Goal: Information Seeking & Learning: Check status

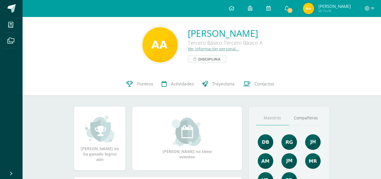
click at [198, 60] on span "Disciplina" at bounding box center [209, 59] width 22 height 7
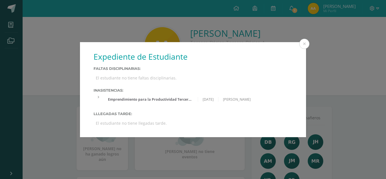
click at [312, 79] on div "Expediente de Estudiante Faltas Disciplinarias: El estudiante no tiene faltas d…" at bounding box center [192, 89] width 381 height 95
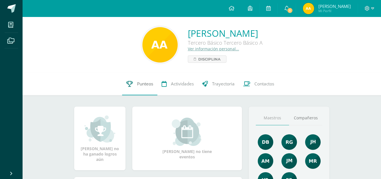
click at [142, 82] on span "Punteos" at bounding box center [145, 84] width 16 height 6
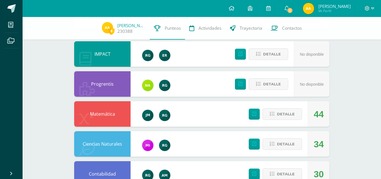
scroll to position [48, 0]
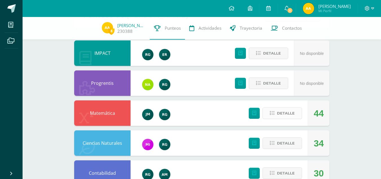
click at [273, 111] on icon at bounding box center [272, 113] width 5 height 5
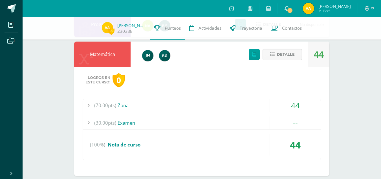
scroll to position [107, 0]
click at [121, 102] on div "(70.00pts) Zona" at bounding box center [202, 105] width 238 height 13
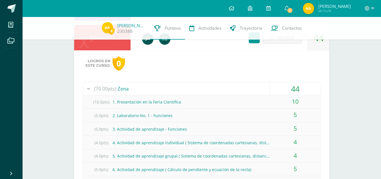
scroll to position [124, 0]
click at [293, 8] on span "1" at bounding box center [290, 10] width 6 height 6
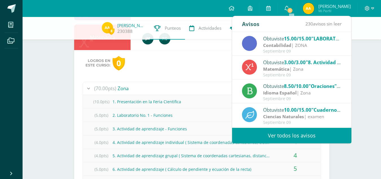
click at [288, 36] on span "15.00/15.00" at bounding box center [297, 38] width 27 height 6
click at [276, 41] on div "Obtuviste 15.00/15.00 "LABORATORIO 2: Informe digital." en Contabilidad" at bounding box center [302, 38] width 78 height 7
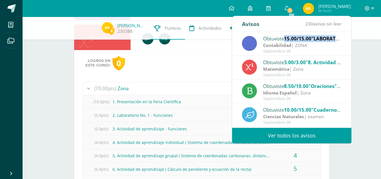
click at [276, 41] on div "Obtuviste 15.00/15.00 "LABORATORIO 2: Informe digital." en Contabilidad" at bounding box center [302, 38] width 78 height 7
drag, startPoint x: 276, startPoint y: 41, endPoint x: 284, endPoint y: 40, distance: 7.9
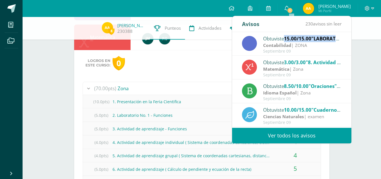
click at [284, 40] on div "Obtuviste 15.00/15.00 "LABORATORIO 2: Informe digital." en Contabilidad" at bounding box center [302, 38] width 78 height 7
click at [316, 44] on div "Contabilidad | ZONA" at bounding box center [302, 45] width 78 height 6
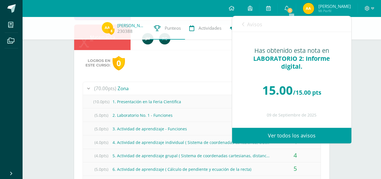
click at [316, 44] on div "Has obtenido esta nota en LABORATORIO 2: Informe digital. 15.00 /15.00 pts 09 d…" at bounding box center [291, 79] width 119 height 95
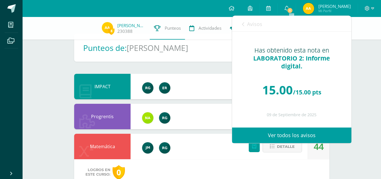
scroll to position [14, 0]
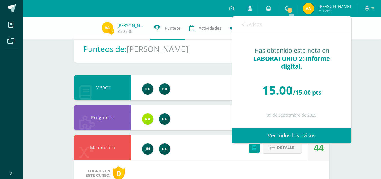
click at [243, 24] on icon at bounding box center [243, 24] width 2 height 5
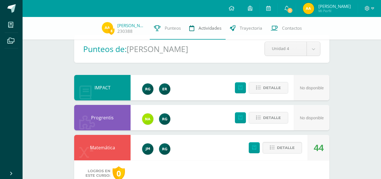
click at [213, 34] on link "Actividades" at bounding box center [205, 28] width 41 height 23
